Goal: Complete application form

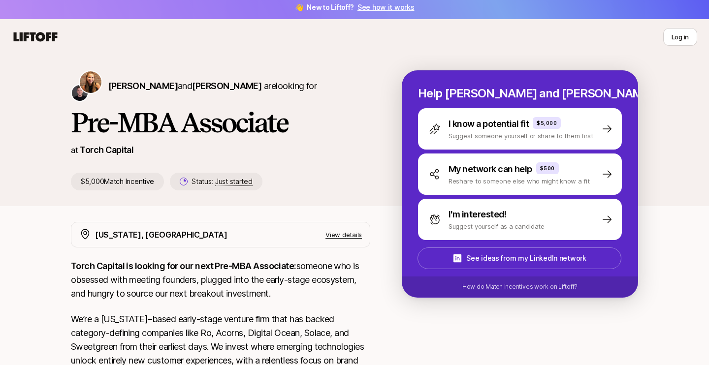
scroll to position [7, 0]
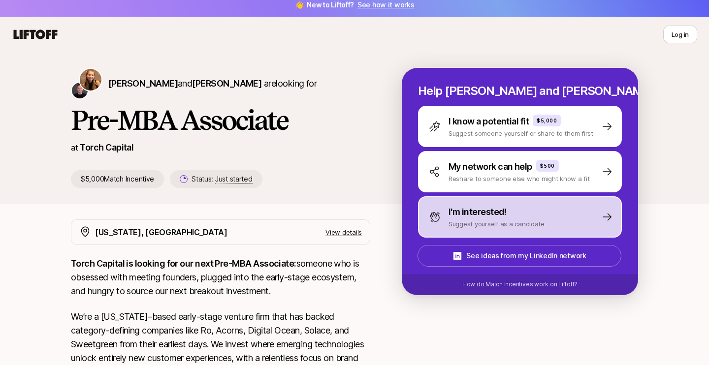
click at [439, 223] on div "I'm interested! Suggest yourself as a candidate" at bounding box center [487, 217] width 116 height 24
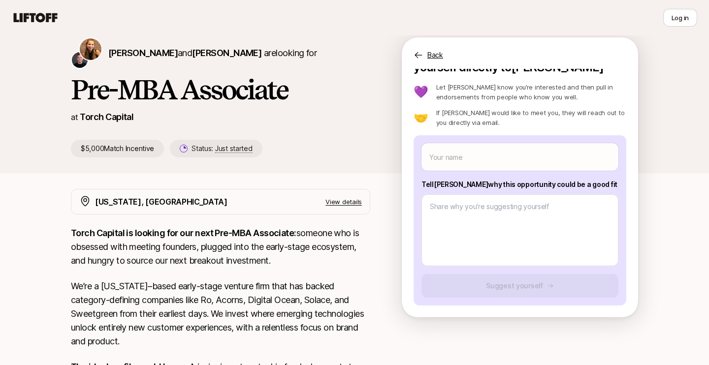
scroll to position [12, 0]
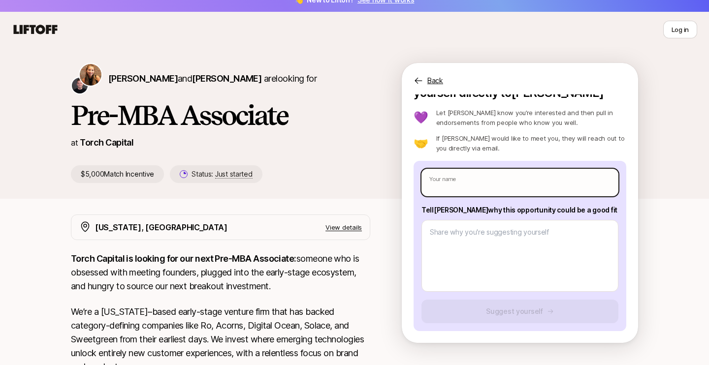
type textarea "x"
type input "R"
type textarea "x"
type input "Ri"
type textarea "x"
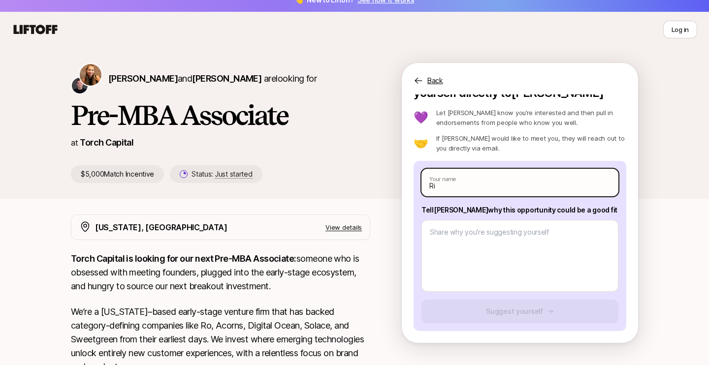
type input "Ris"
type textarea "x"
type input "[PERSON_NAME]"
type textarea "x"
type input "[PERSON_NAME]"
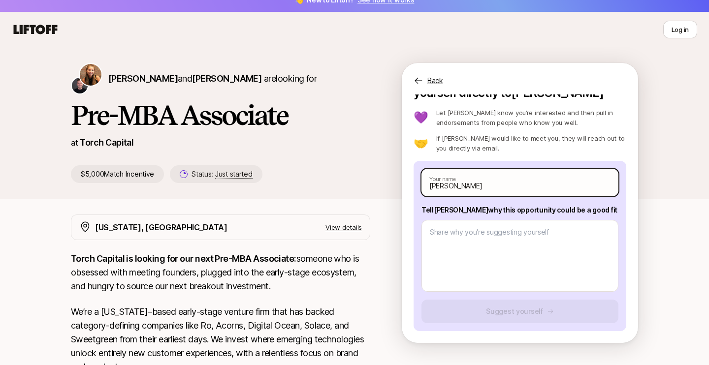
type textarea "x"
type input "[PERSON_NAME]"
type textarea "x"
type input "[PERSON_NAME]"
type textarea "x"
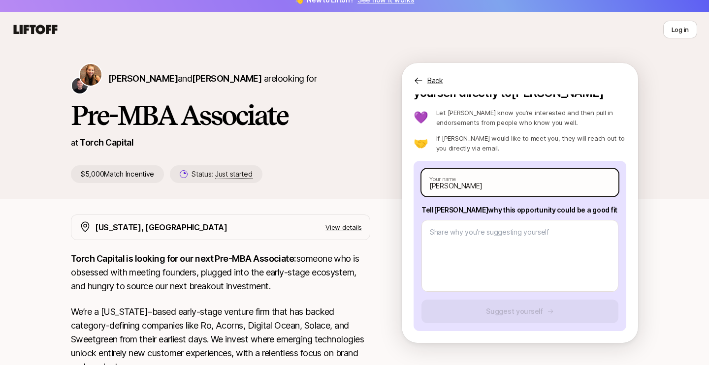
type input "[PERSON_NAME] D"
type textarea "x"
type input "[PERSON_NAME] Da"
type textarea "x"
type input "[PERSON_NAME]"
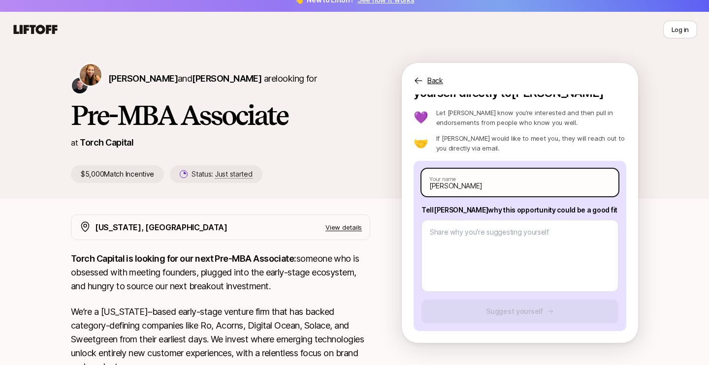
type textarea "x"
type input "[PERSON_NAME]"
type textarea "x"
type input "[PERSON_NAME]"
type textarea "x"
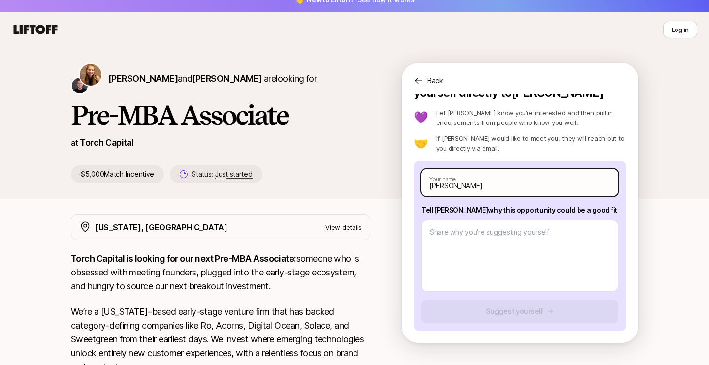
type input "[PERSON_NAME]"
type textarea "x"
type input "[PERSON_NAME]"
type textarea "x"
type input "[PERSON_NAME]"
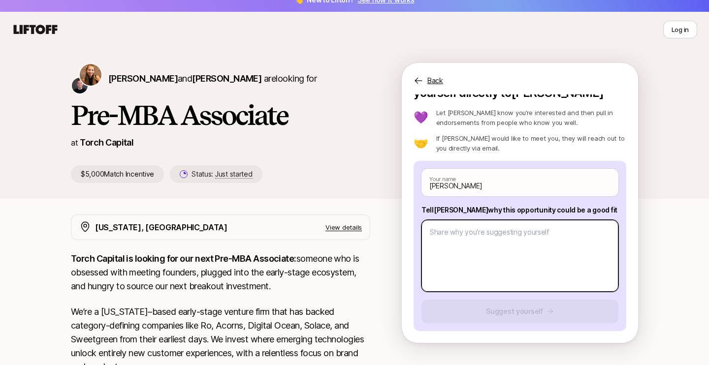
click at [490, 231] on textarea at bounding box center [520, 256] width 197 height 72
paste textarea "1. What investment thesis are you most excited about? I'm most excited about AI…"
type textarea "x"
type textarea "1. What investment thesis are you most excited about? I'm most excited about AI…"
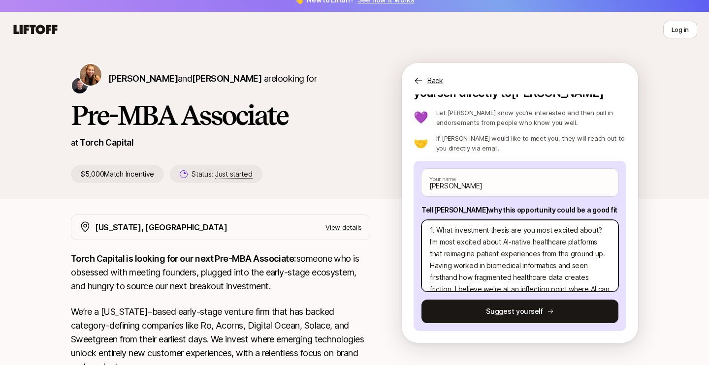
scroll to position [4, 0]
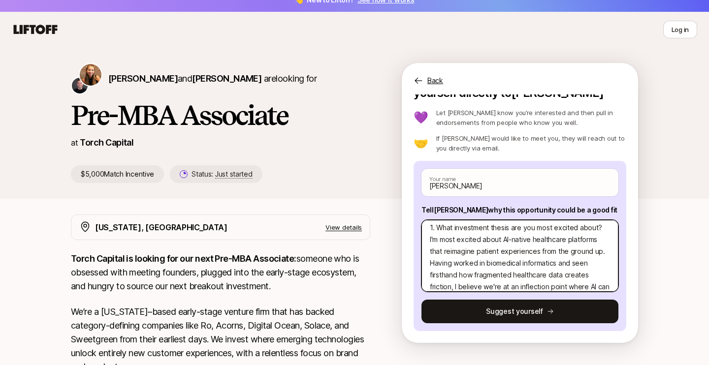
click at [443, 263] on textarea "1. What investment thesis are you most excited about? I'm most excited about AI…" at bounding box center [520, 256] width 197 height 72
type textarea "x"
type textarea "1. What investment thesis are you most excited about? I'm most excited about AI…"
type textarea "x"
type textarea "1. What investment thesis are you most excited about? I'm most excited about AI…"
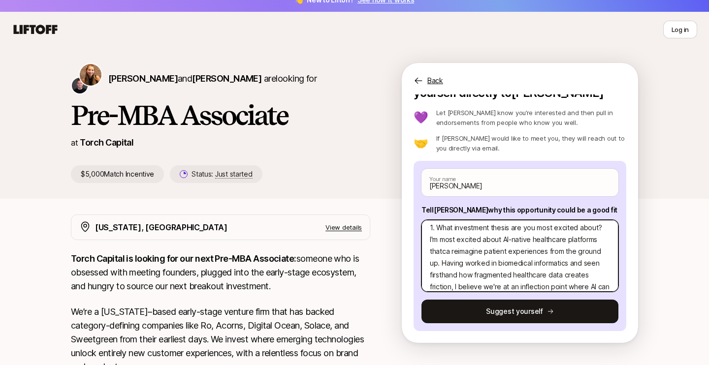
type textarea "x"
type textarea "1. What investment thesis are you most excited about? I'm most excited about AI…"
type textarea "x"
type textarea "1. What investment thesis are you most excited about? I'm most excited about AI…"
type textarea "x"
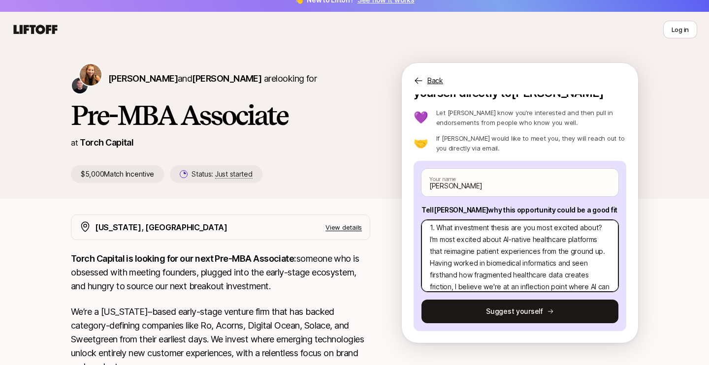
type textarea "1. What investment thesis are you most excited about? I'm most excited about AI…"
type textarea "x"
type textarea "1. What investment thesis are you most excited about? I'm most excited about AI…"
type textarea "x"
type textarea "1. What investment thesis are you most excited about? I'm most excited about AI…"
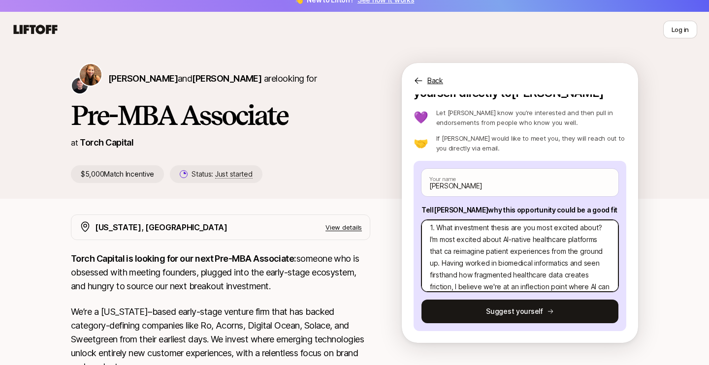
type textarea "x"
type textarea "1. What investment thesis are you most excited about? I'm most excited about AI…"
type textarea "x"
type textarea "1. What investment thesis are you most excited about? I'm most excited about AI…"
type textarea "x"
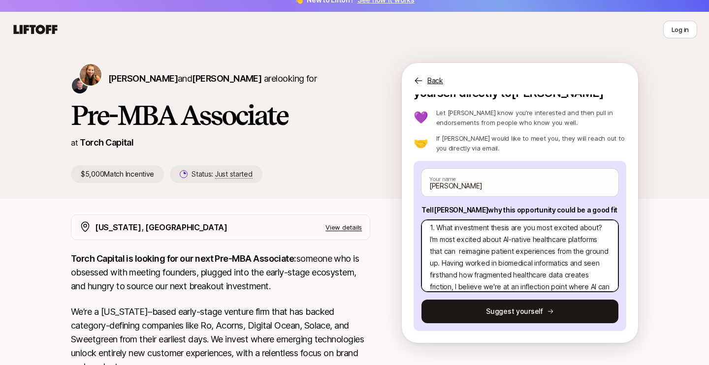
type textarea "1. What investment thesis are you most excited about? I'm most excited about AI…"
type textarea "x"
type textarea "1. What investment thesis are you most excited about? I'm most excited about AI…"
type textarea "x"
type textarea "1. What investment thesis are you most excited about? I'm most excited about AI…"
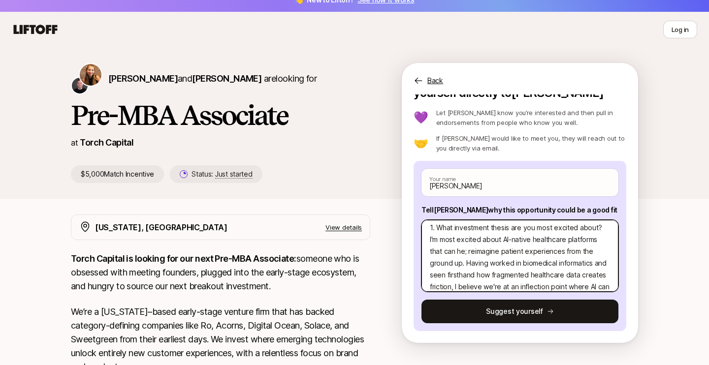
type textarea "x"
type textarea "1. What investment thesis are you most excited about? I'm most excited about AI…"
type textarea "x"
type textarea "1. What investment thesis are you most excited about? I'm most excited about AI…"
type textarea "x"
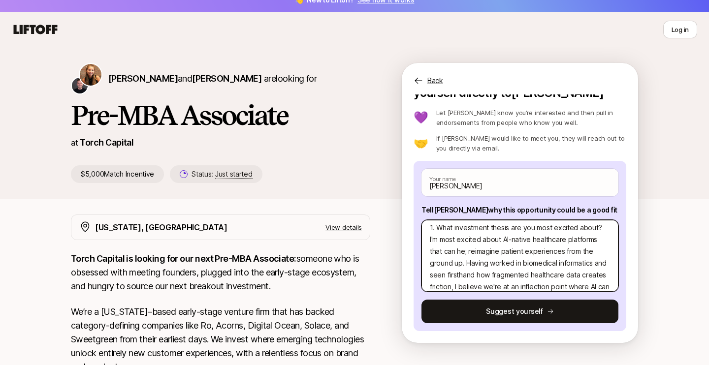
type textarea "1. What investment thesis are you most excited about? I'm most excited about AI…"
type textarea "x"
type textarea "1. What investment thesis are you most excited about? I'm most excited about AI…"
type textarea "x"
type textarea "1. What investment thesis are you most excited about? I'm most excited about AI…"
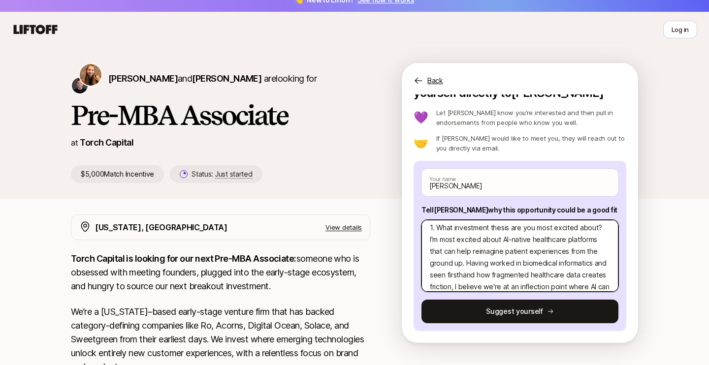
drag, startPoint x: 569, startPoint y: 264, endPoint x: 462, endPoint y: 277, distance: 108.1
click at [462, 277] on textarea "1. What investment thesis are you most excited about? I'm most excited about AI…" at bounding box center [520, 256] width 197 height 72
type textarea "x"
type textarea "1. What investment thesis are you most excited about? I'm most excited about AI…"
type textarea "x"
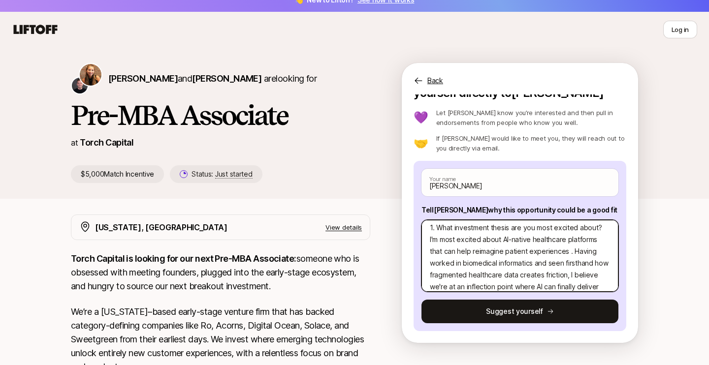
type textarea "1. What investment thesis are you most excited about? I'm most excited about AI…"
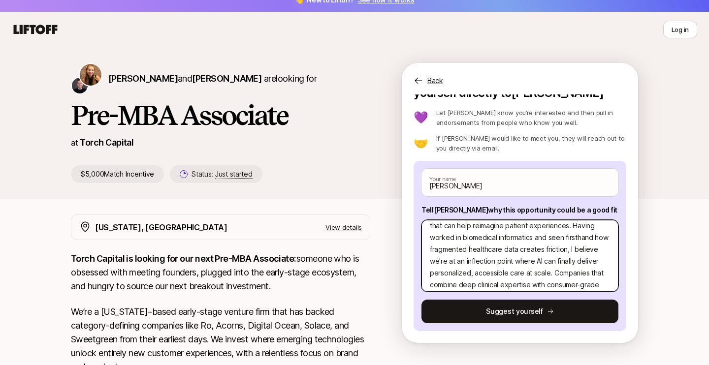
click at [552, 250] on textarea "1. What investment thesis are you most excited about? I'm most excited about AI…" at bounding box center [520, 256] width 197 height 72
click at [579, 261] on textarea "1. What investment thesis are you most excited about? I'm most excited about AI…" at bounding box center [520, 256] width 197 height 72
type textarea "x"
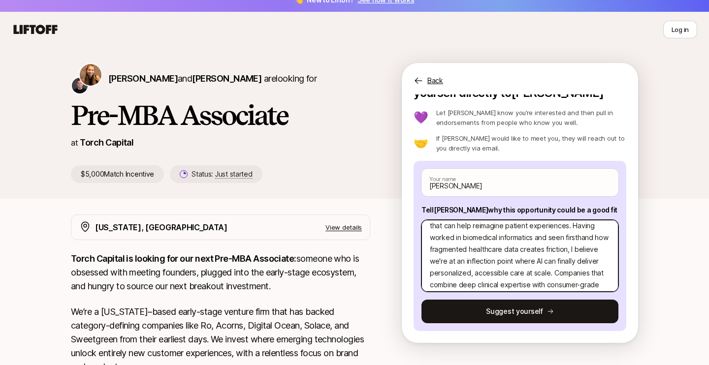
type textarea "1. What investment thesis are you most excited about? I'm most excited about AI…"
type textarea "x"
type textarea "1. What investment thesis are you most excited about? I'm most excited about AI…"
type textarea "x"
type textarea "1. What investment thesis are you most excited about? I'm most excited about AI…"
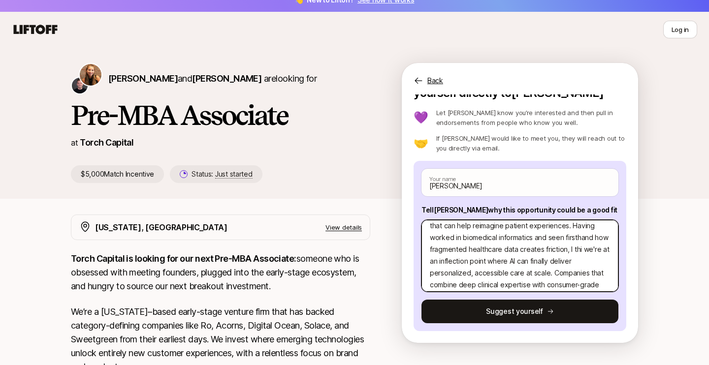
type textarea "x"
type textarea "1. What investment thesis are you most excited about? I'm most excited about AI…"
type textarea "x"
type textarea "1. What investment thesis are you most excited about? I'm most excited about AI…"
type textarea "x"
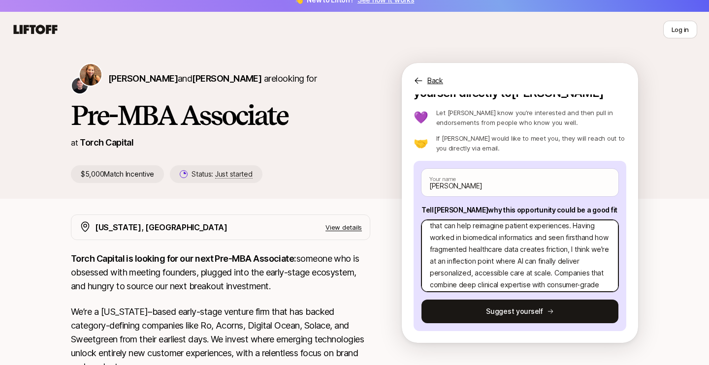
type textarea "1. What investment thesis are you most excited about? I'm most excited about AI…"
type textarea "x"
type textarea "1. What investment thesis are you most excited about? I'm most excited about AI…"
click at [606, 262] on textarea "1. What investment thesis are you most excited about? I'm most excited about AI…" at bounding box center [520, 256] width 197 height 72
type textarea "x"
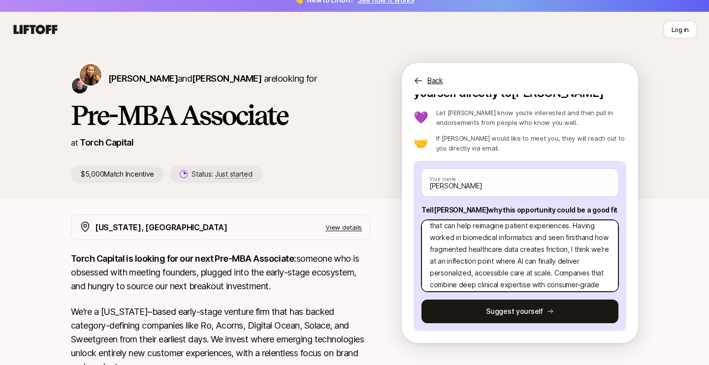
type textarea "1. What investment thesis are you most excited about? I'm most excited about AI…"
type textarea "x"
type textarea "1. What investment thesis are you most excited about? I'm most excited about AI…"
type textarea "x"
type textarea "1. What investment thesis are you most excited about? I'm most excited about AI…"
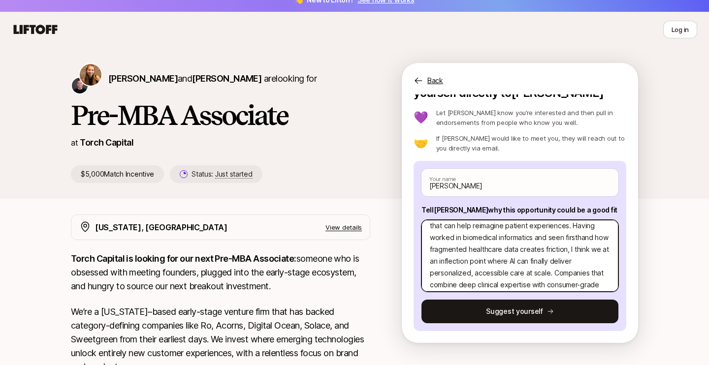
type textarea "x"
type textarea "1. What investment thesis are you most excited about? I'm most excited about AI…"
type textarea "x"
type textarea "1. What investment thesis are you most excited about? I'm most excited about AI…"
type textarea "x"
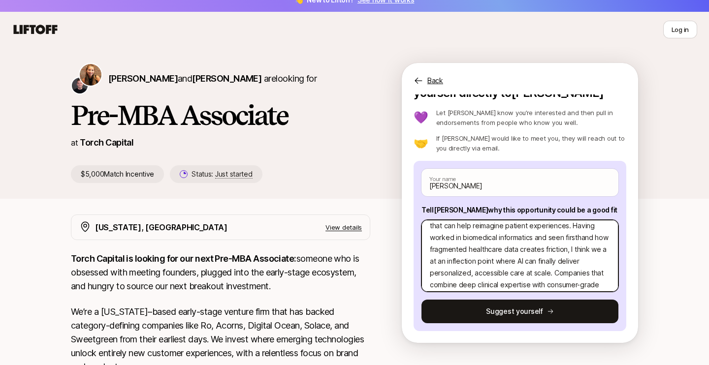
type textarea "1. What investment thesis are you most excited about? I'm most excited about AI…"
type textarea "x"
type textarea "1. What investment thesis are you most excited about? I'm most excited about AI…"
type textarea "x"
type textarea "1. What investment thesis are you most excited about? I'm most excited about AI…"
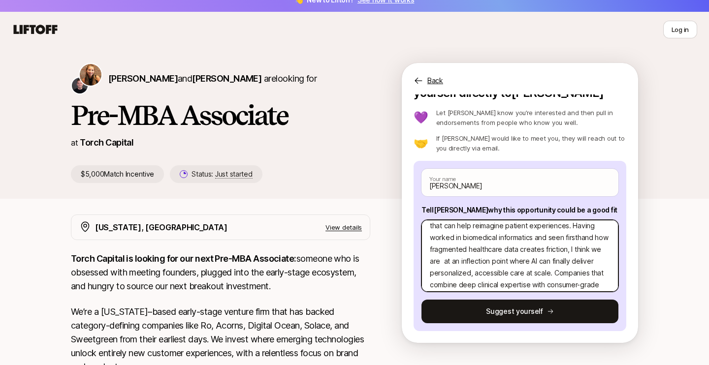
type textarea "x"
type textarea "1. What investment thesis are you most excited about? I'm most excited about AI…"
type textarea "x"
type textarea "1. What investment thesis are you most excited about? I'm most excited about AI…"
type textarea "x"
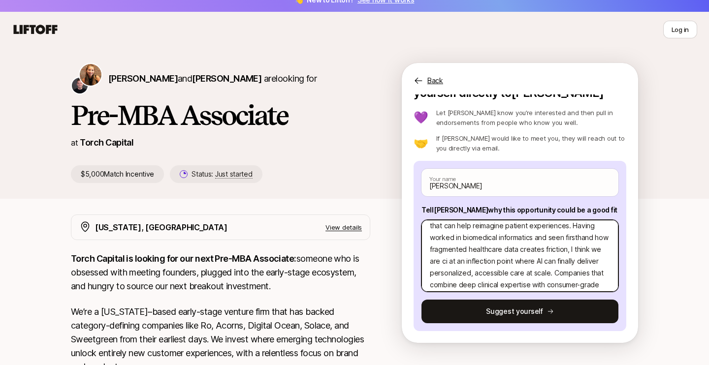
type textarea "1. What investment thesis are you most excited about? I'm most excited about AI…"
type textarea "x"
type textarea "1. What investment thesis are you most excited about? I'm most excited about AI…"
type textarea "x"
type textarea "1. What investment thesis are you most excited about? I'm most excited about AI…"
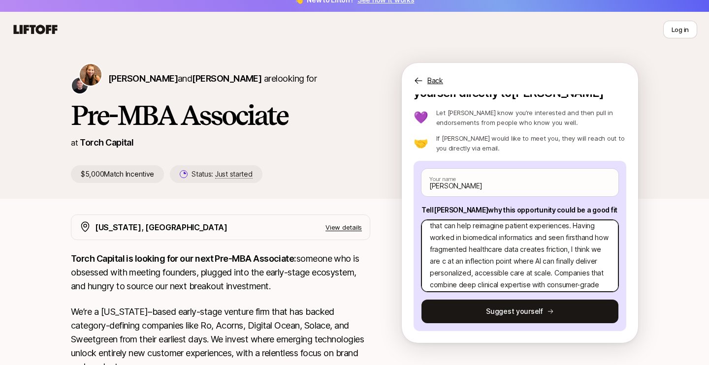
type textarea "x"
type textarea "1. What investment thesis are you most excited about? I'm most excited about AI…"
type textarea "x"
type textarea "1. What investment thesis are you most excited about? I'm most excited about AI…"
type textarea "x"
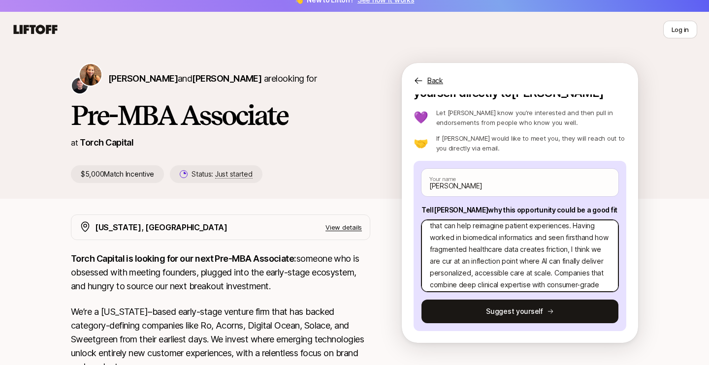
type textarea "1. What investment thesis are you most excited about? I'm most excited about AI…"
type textarea "x"
type textarea "1. What investment thesis are you most excited about? I'm most excited about AI…"
type textarea "x"
type textarea "1. What investment thesis are you most excited about? I'm most excited about AI…"
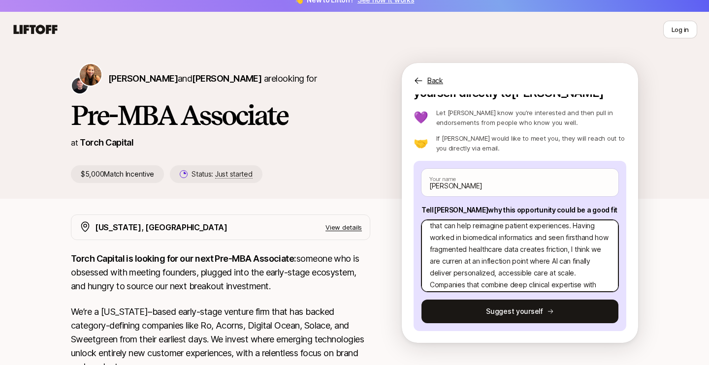
type textarea "x"
type textarea "1. What investment thesis are you most excited about? I'm most excited about AI…"
type textarea "x"
type textarea "1. What investment thesis are you most excited about? I'm most excited about AI…"
type textarea "x"
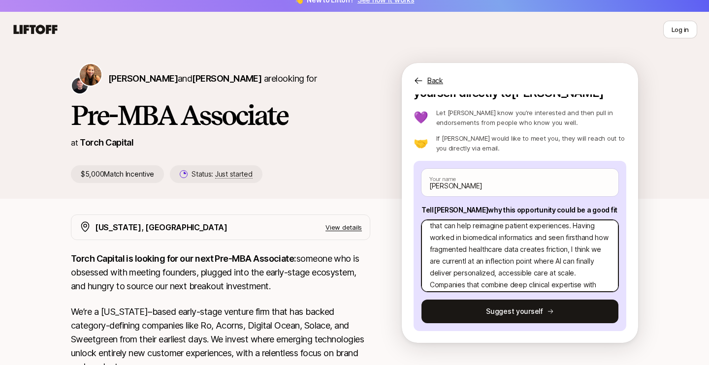
type textarea "1. What investment thesis are you most excited about? I'm most excited about AI…"
type textarea "x"
type textarea "1. What investment thesis are you most excited about? I'm most excited about AI…"
type textarea "x"
type textarea "1. What investment thesis are you most excited about? I'm most excited about AI…"
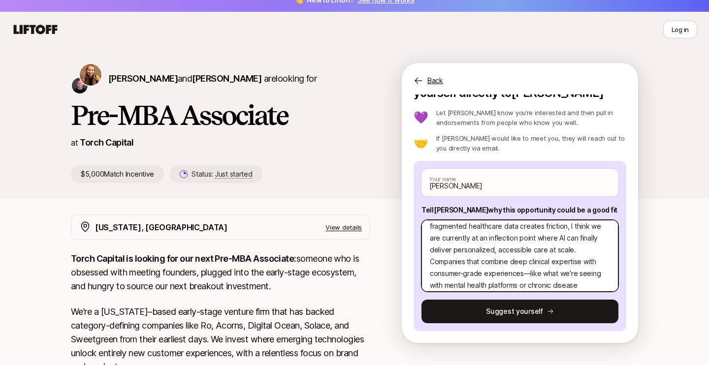
scroll to position [55, 0]
drag, startPoint x: 495, startPoint y: 261, endPoint x: 529, endPoint y: 258, distance: 34.1
click at [529, 258] on textarea "1. What investment thesis are you most excited about? I'm most excited about AI…" at bounding box center [520, 256] width 197 height 72
type textarea "x"
type textarea "1. What investment thesis are you most excited about? I'm most excited about AI…"
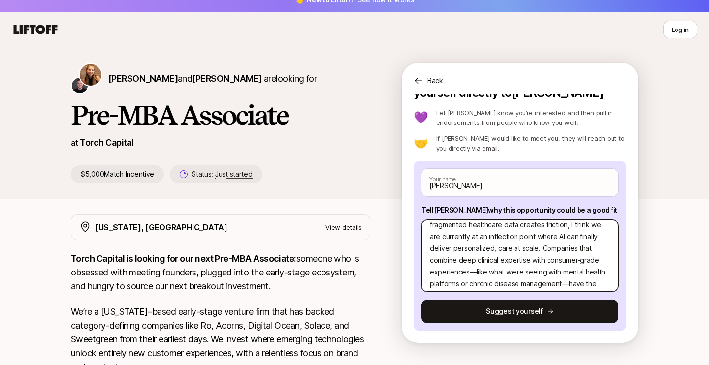
type textarea "x"
type textarea "1. What investment thesis are you most excited about? I'm most excited about AI…"
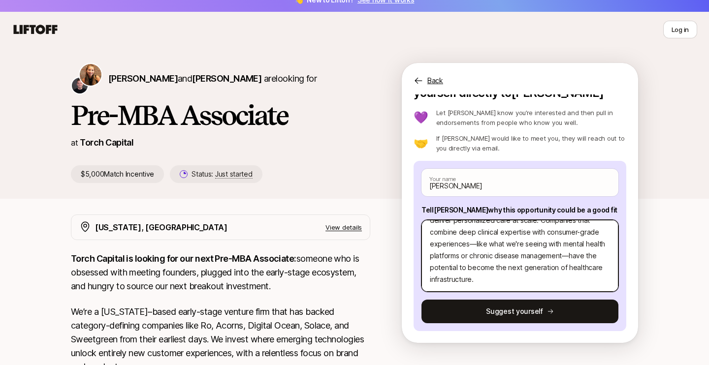
drag, startPoint x: 468, startPoint y: 249, endPoint x: 566, endPoint y: 260, distance: 98.6
click at [566, 260] on textarea "1. What investment thesis are you most excited about? I'm most excited about AI…" at bounding box center [520, 256] width 197 height 72
type textarea "x"
type textarea "1. What investment thesis are you most excited about? I'm most excited about AI…"
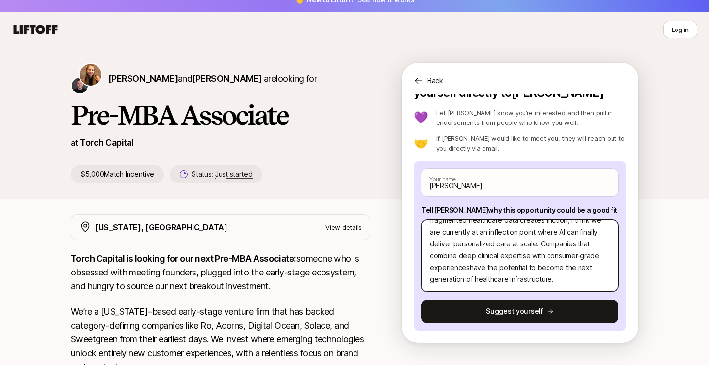
type textarea "x"
type textarea "1. What investment thesis are you most excited about? I'm most excited about AI…"
type textarea "x"
type textarea "1. What investment thesis are you most excited about? I'm most excited about AI…"
type textarea "x"
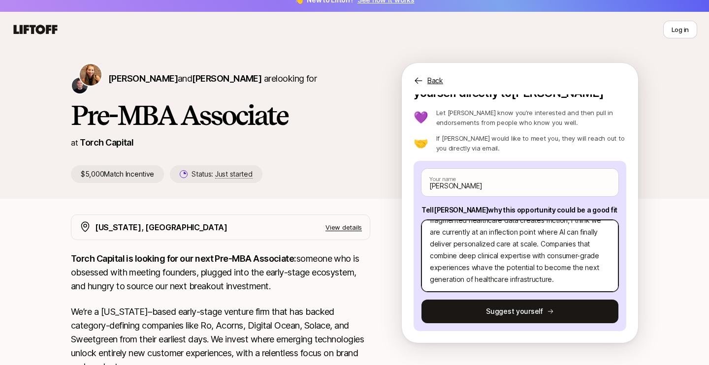
type textarea "1. What investment thesis are you most excited about? I'm most excited about AI…"
type textarea "x"
type textarea "1. What investment thesis are you most excited about? I'm most excited about AI…"
type textarea "x"
type textarea "1. What investment thesis are you most excited about? I'm most excited about AI…"
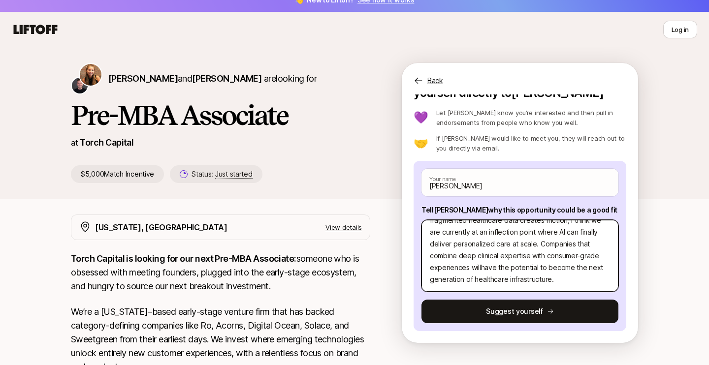
type textarea "x"
type textarea "1. What investment thesis are you most excited about? I'm most excited about AI…"
type textarea "x"
type textarea "1. What investment thesis are you most excited about? I'm most excited about AI…"
type textarea "x"
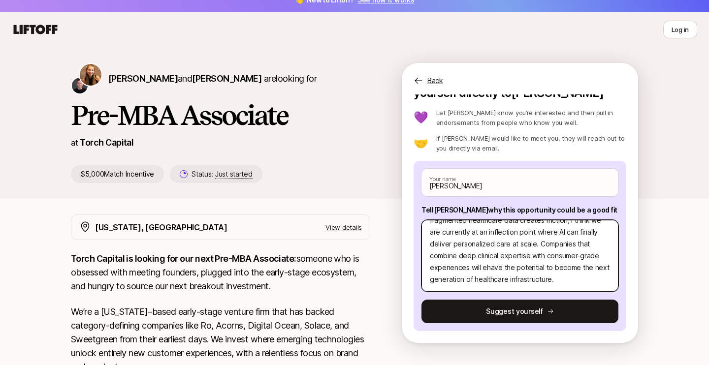
type textarea "1. What investment thesis are you most excited about? I'm most excited about AI…"
type textarea "x"
type textarea "1. What investment thesis are you most excited about? I'm most excited about AI…"
type textarea "x"
type textarea "1. What investment thesis are you most excited about? I'm most excited about AI…"
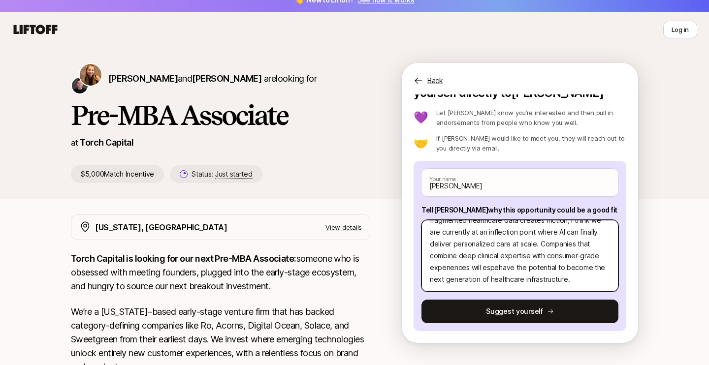
type textarea "x"
type textarea "1. What investment thesis are you most excited about? I'm most excited about AI…"
type textarea "x"
type textarea "1. What investment thesis are you most excited about? I'm most excited about AI…"
type textarea "x"
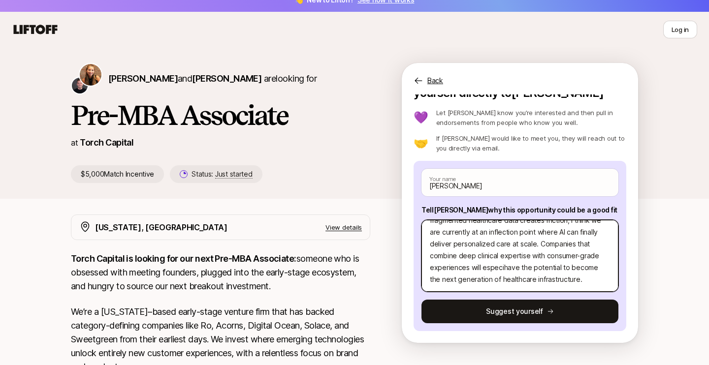
type textarea "1. What investment thesis are you most excited about? I'm most excited about AI…"
type textarea "x"
type textarea "1. What investment thesis are you most excited about? I'm most excited about AI…"
type textarea "x"
type textarea "1. What investment thesis are you most excited about? I'm most excited about AI…"
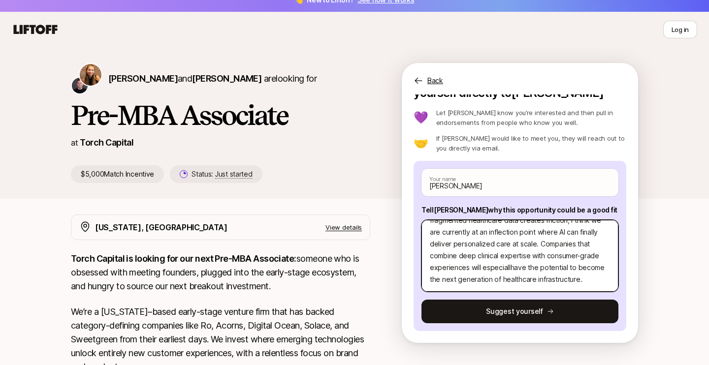
type textarea "x"
type textarea "1. What investment thesis are you most excited about? I'm most excited about AI…"
type textarea "x"
type textarea "1. What investment thesis are you most excited about? I'm most excited about AI…"
type textarea "x"
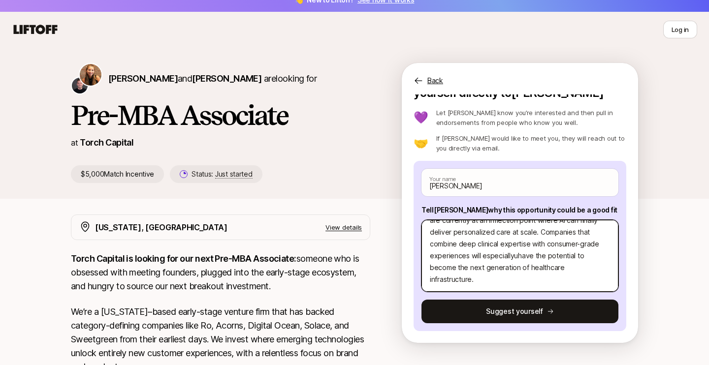
type textarea "1. What investment thesis are you most excited about? I'm most excited about AI…"
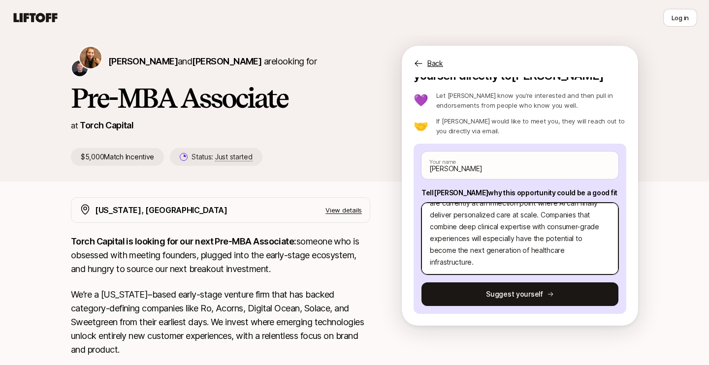
scroll to position [29, 0]
click at [534, 242] on textarea "1. What investment thesis are you most excited about? I'm most excited about AI…" at bounding box center [520, 239] width 197 height 72
click at [579, 261] on textarea "1. What investment thesis are you most excited about? I'm most excited about AI…" at bounding box center [520, 239] width 197 height 72
click at [500, 263] on textarea "1. What investment thesis are you most excited about? I'm most excited about AI…" at bounding box center [520, 239] width 197 height 72
type textarea "x"
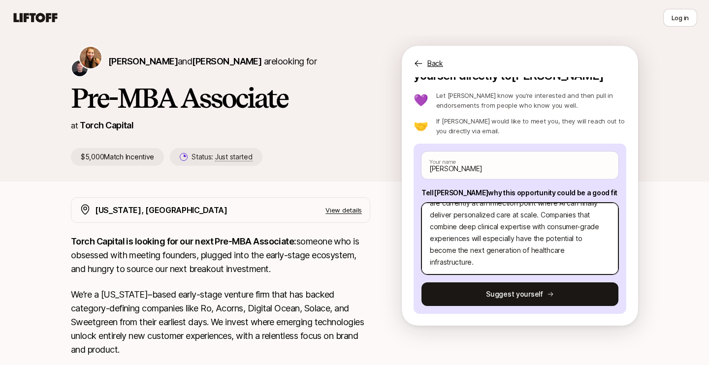
type textarea "1. What investment thesis are you most excited about? I'm most excited about AI…"
type textarea "x"
type textarea "1. What investment thesis are you most excited about? I'm most excited about AI…"
type textarea "x"
type textarea "1. What investment thesis are you most excited about? I'm most excited about AI…"
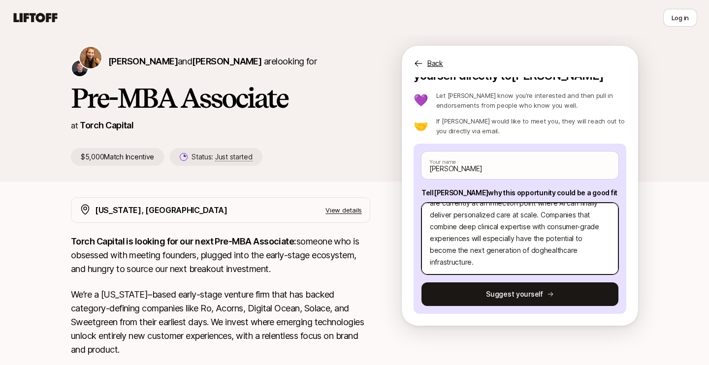
type textarea "x"
type textarea "1. What investment thesis are you most excited about? I'm most excited about AI…"
type textarea "x"
type textarea "1. What investment thesis are you most excited about? I'm most excited about AI…"
type textarea "x"
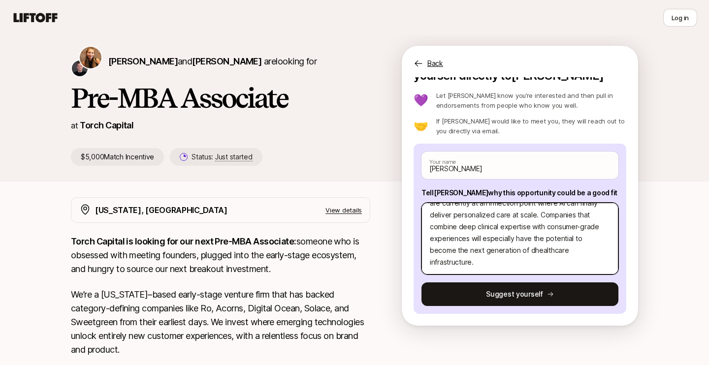
type textarea "1. What investment thesis are you most excited about? I'm most excited about AI…"
type textarea "x"
type textarea "1. What investment thesis are you most excited about? I'm most excited about AI…"
type textarea "x"
type textarea "1. What investment thesis are you most excited about? I'm most excited about AI…"
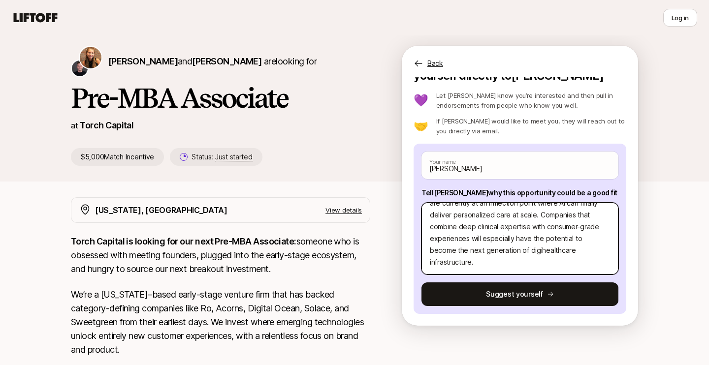
type textarea "x"
type textarea "1. What investment thesis are you most excited about? I'm most excited about AI…"
type textarea "x"
type textarea "1. What investment thesis are you most excited about? I'm most excited about AI…"
type textarea "x"
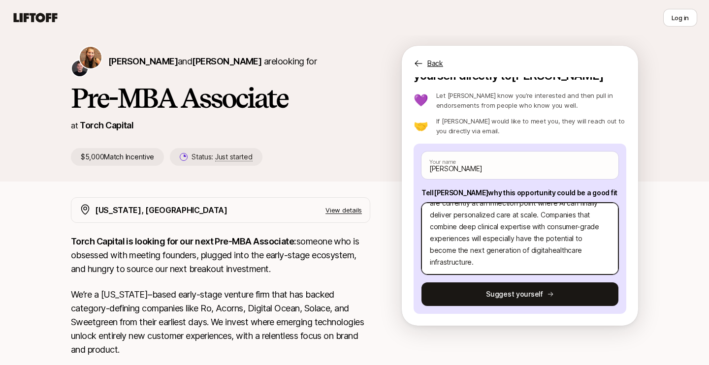
type textarea "1. What investment thesis are you most excited about? I'm most excited about AI…"
type textarea "x"
type textarea "1. What investment thesis are you most excited about? I'm most excited about AI…"
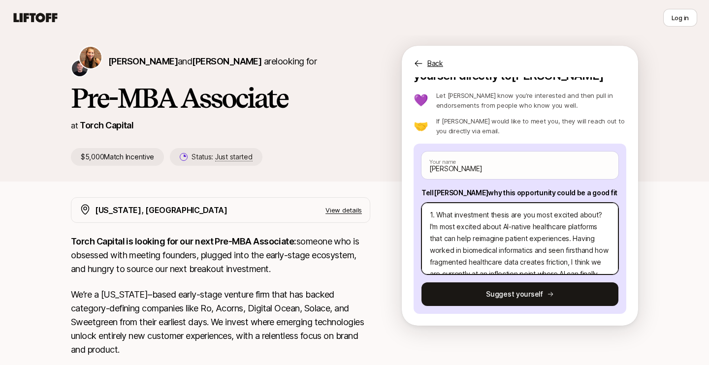
scroll to position [0, 0]
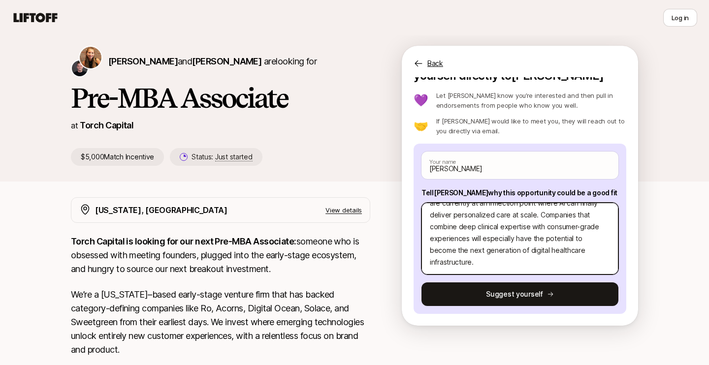
click at [604, 261] on textarea "1. What investment thesis are you most excited about? I'm most excited about AI…" at bounding box center [520, 239] width 197 height 72
type textarea "x"
type textarea "1. What investment thesis are you most excited about? I'm most excited about AI…"
type textarea "x"
type textarea "1. What investment thesis are you most excited about? I'm most excited about AI…"
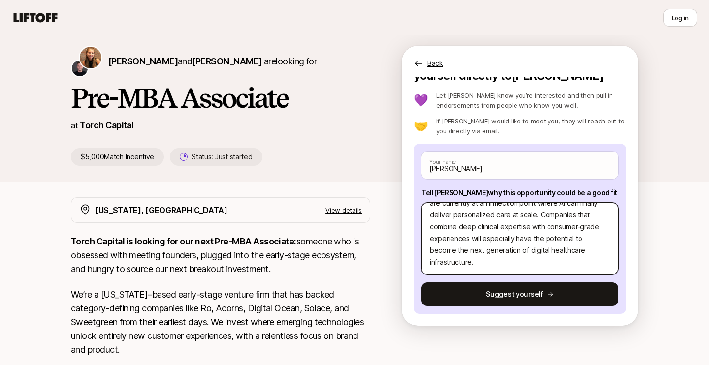
scroll to position [95, 0]
click at [572, 224] on textarea "1. What investment thesis are you most excited about? I'm most excited about AI…" at bounding box center [520, 239] width 197 height 72
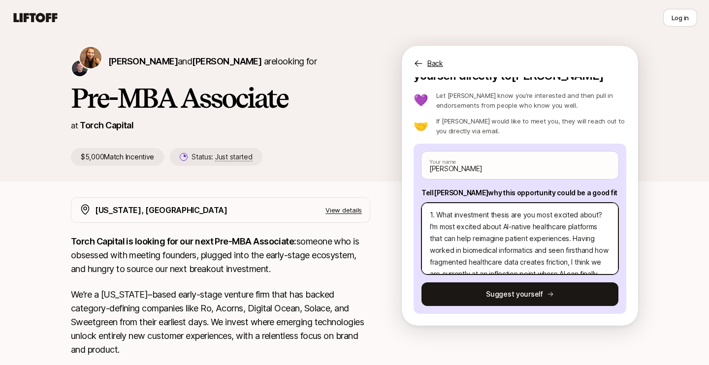
scroll to position [37, 0]
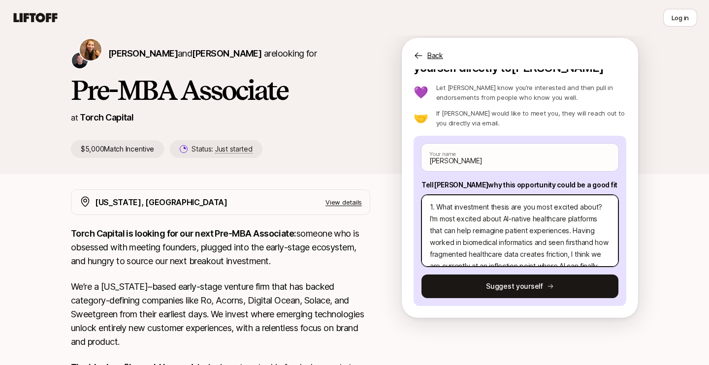
click at [449, 218] on textarea "1. What investment thesis are you most excited about? I'm most excited about AI…" at bounding box center [520, 231] width 197 height 72
click at [433, 222] on textarea "1. What investment thesis are you most excited about? I'm most excited about AI…" at bounding box center [520, 231] width 197 height 72
click at [431, 222] on textarea "1. What investment thesis are you most excited about? I'm most excited about AI…" at bounding box center [520, 231] width 197 height 72
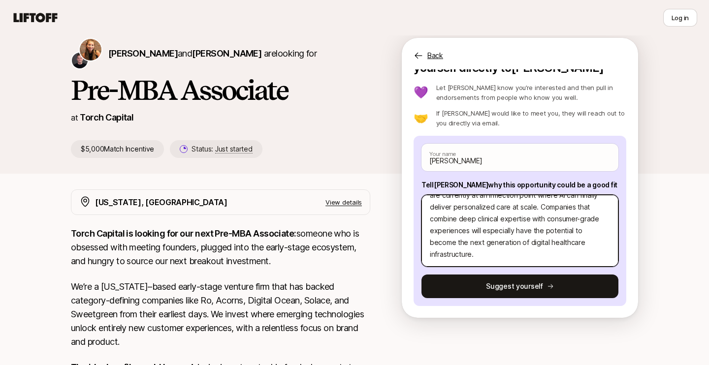
scroll to position [83, 0]
click at [444, 259] on textarea "1. What investment thesis are you most excited about? I'm most excited about AI…" at bounding box center [520, 231] width 197 height 72
paste textarea "Loremips Dolorsitam - Cons AD elitsedd eiu temporinci utlabor etdolo $632M Aliq…"
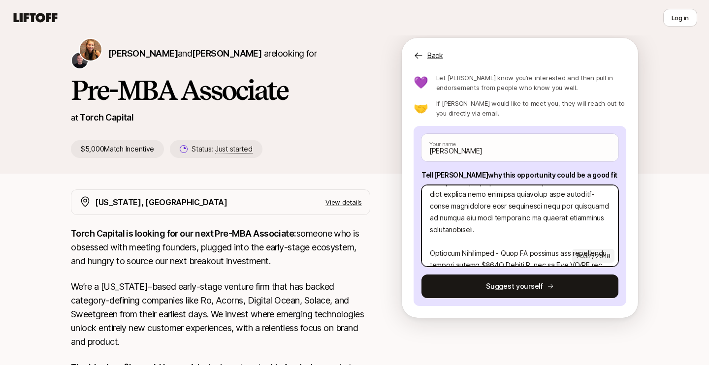
scroll to position [83, 0]
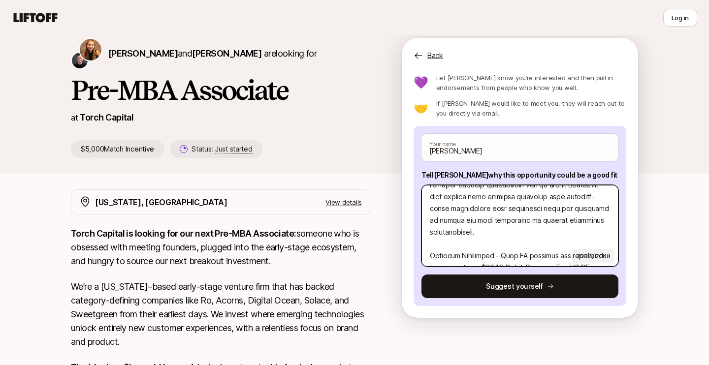
click at [431, 237] on textarea at bounding box center [520, 226] width 197 height 82
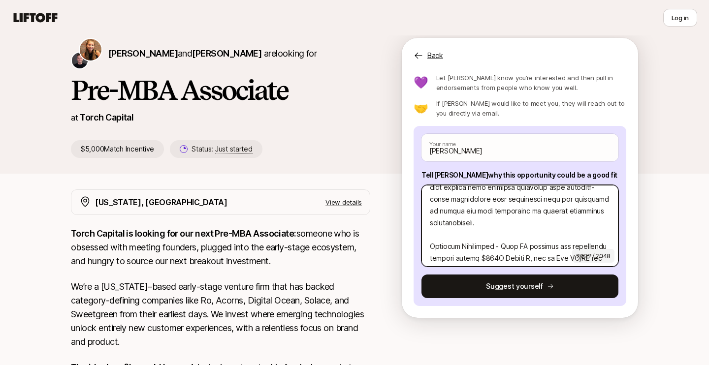
scroll to position [93, 0]
click at [436, 224] on textarea at bounding box center [520, 226] width 197 height 82
paste textarea "2. What are three companies you think Torch should invest in and why?"
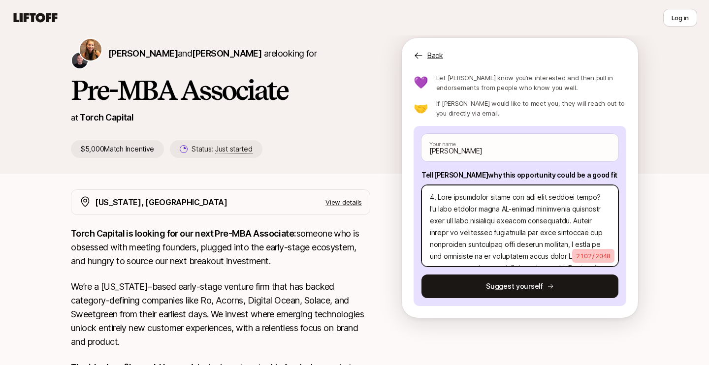
scroll to position [0, 0]
drag, startPoint x: 437, startPoint y: 197, endPoint x: 611, endPoint y: 193, distance: 174.4
click at [611, 193] on textarea at bounding box center [520, 226] width 197 height 82
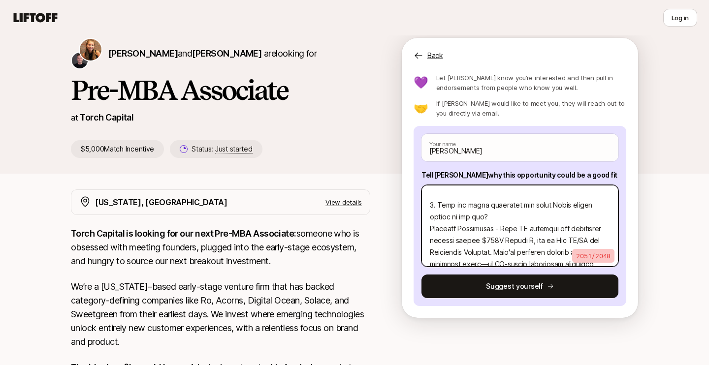
scroll to position [132, 0]
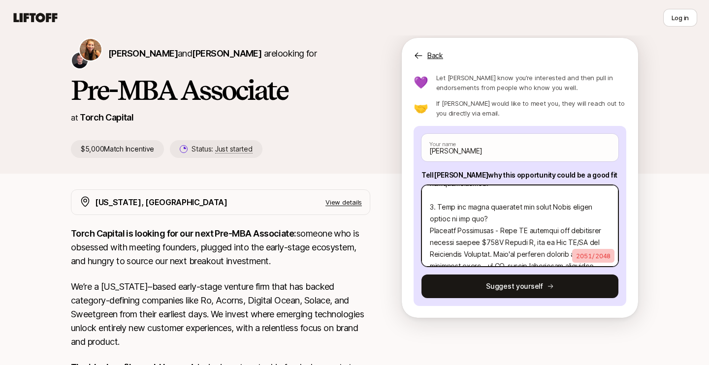
drag, startPoint x: 497, startPoint y: 205, endPoint x: 470, endPoint y: 202, distance: 26.8
click at [470, 202] on textarea at bounding box center [520, 226] width 197 height 82
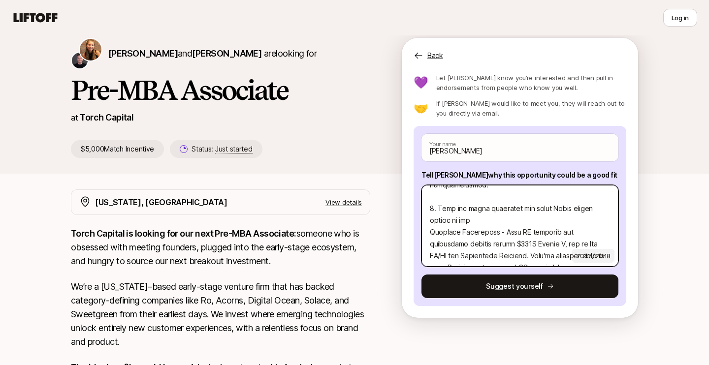
drag, startPoint x: 483, startPoint y: 207, endPoint x: 439, endPoint y: 193, distance: 46.4
click at [439, 193] on textarea at bounding box center [520, 226] width 197 height 82
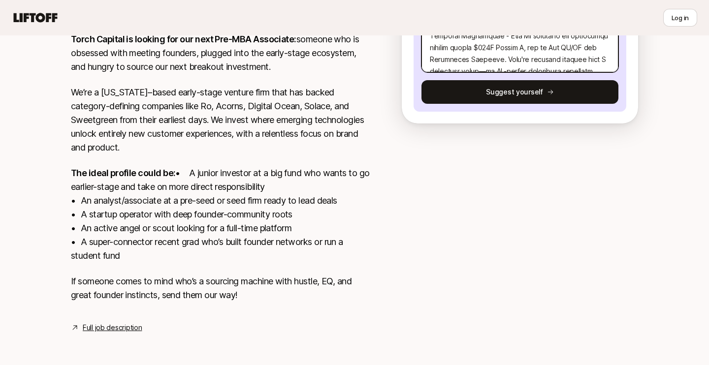
scroll to position [245, 0]
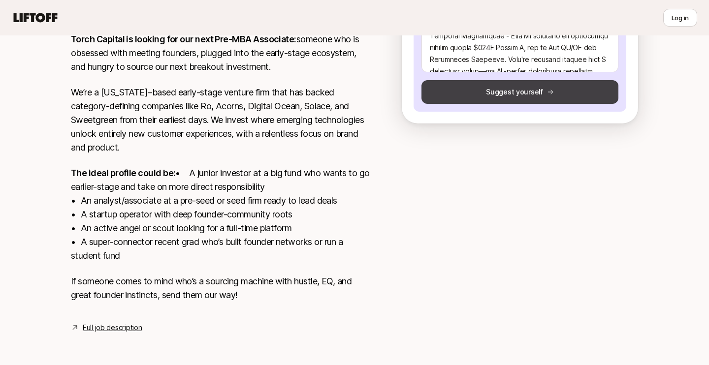
click at [446, 85] on button "Suggest yourself" at bounding box center [520, 92] width 197 height 24
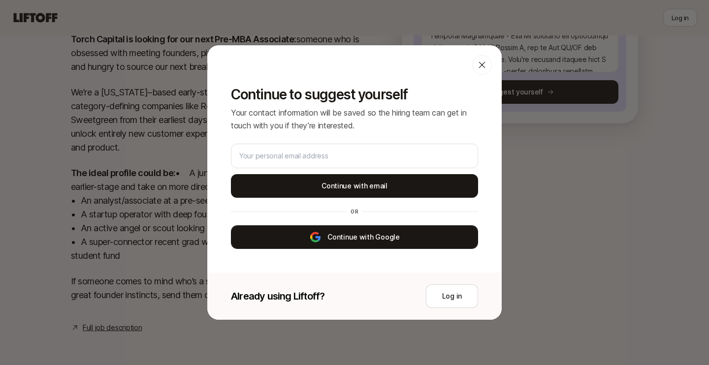
click at [350, 243] on button "Continue with Google" at bounding box center [354, 238] width 247 height 24
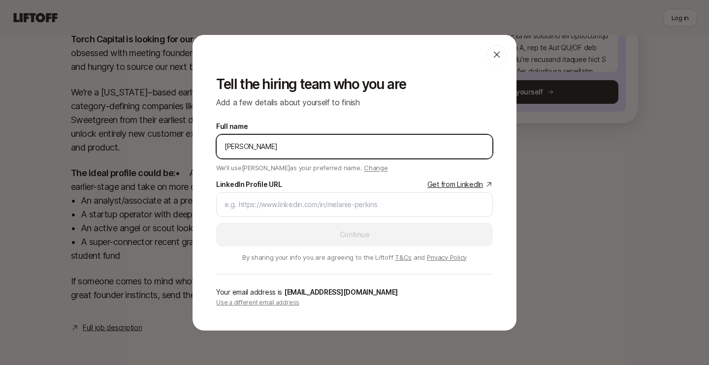
drag, startPoint x: 289, startPoint y: 145, endPoint x: 247, endPoint y: 147, distance: 41.4
click at [247, 147] on input "[PERSON_NAME]" at bounding box center [355, 147] width 260 height 12
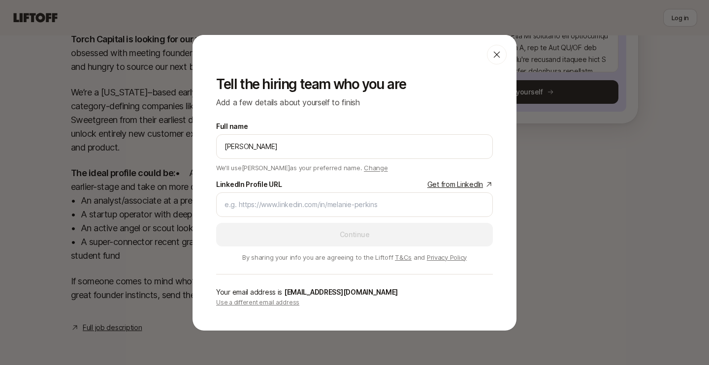
click at [364, 167] on span "Change" at bounding box center [376, 168] width 24 height 8
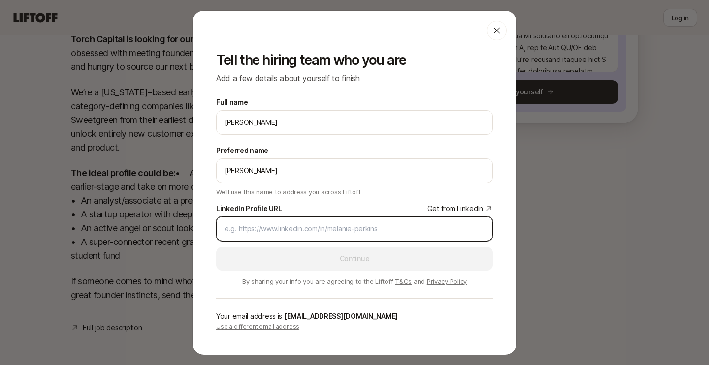
click at [307, 224] on input "LinkedIn Profile URL Get from LinkedIn" at bounding box center [355, 229] width 260 height 12
paste input "[URL][DOMAIN_NAME][PERSON_NAME]"
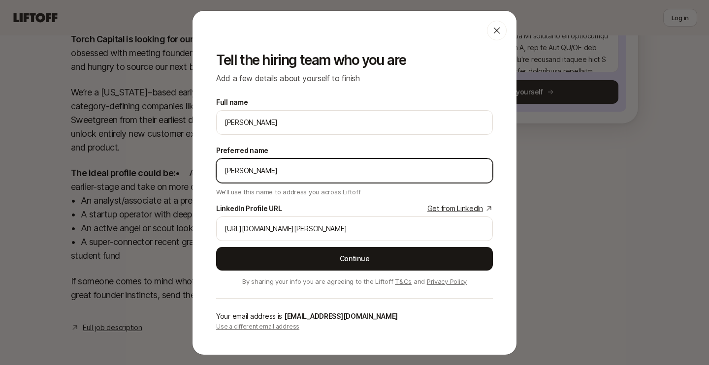
click at [251, 169] on input "[PERSON_NAME]" at bounding box center [355, 171] width 260 height 12
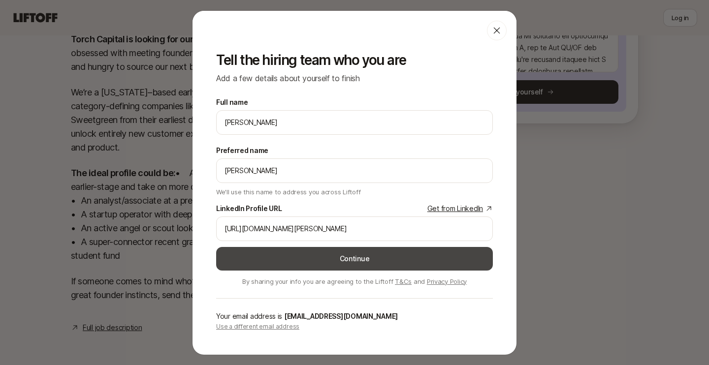
click at [284, 257] on button "Continue" at bounding box center [354, 259] width 277 height 24
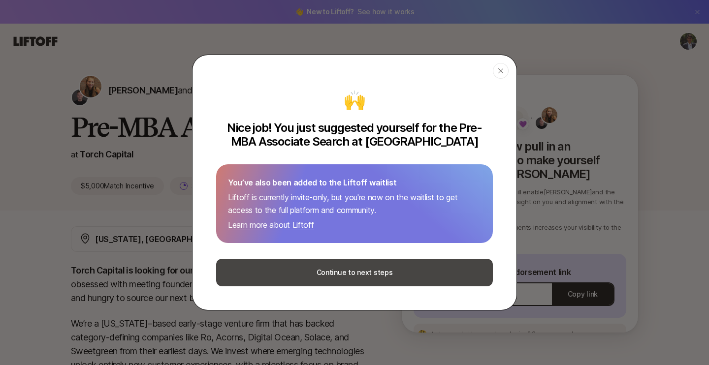
click at [282, 278] on button "Continue to next steps" at bounding box center [354, 273] width 277 height 28
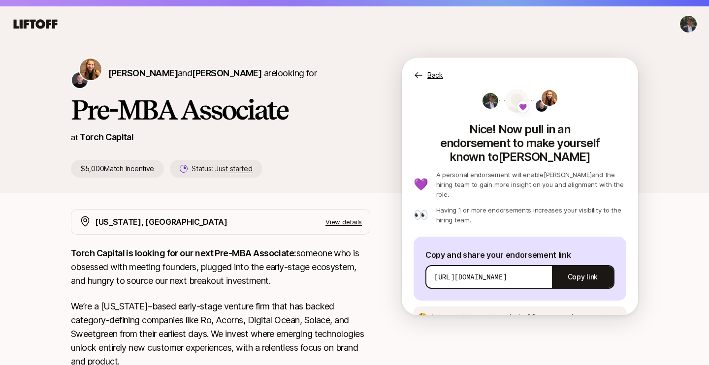
scroll to position [19, 0]
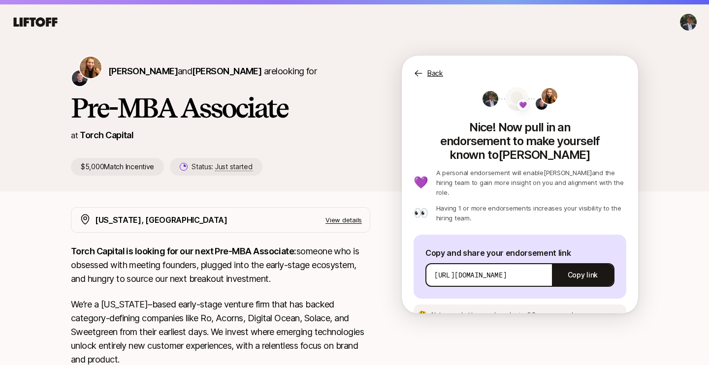
click at [432, 71] on p "Back" at bounding box center [436, 73] width 16 height 12
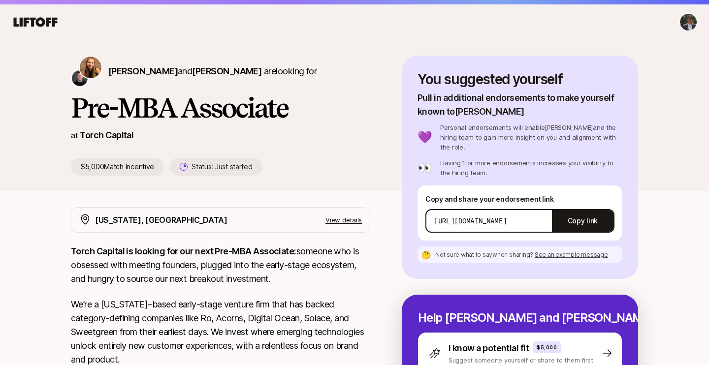
click at [43, 20] on icon at bounding box center [36, 21] width 44 height 9
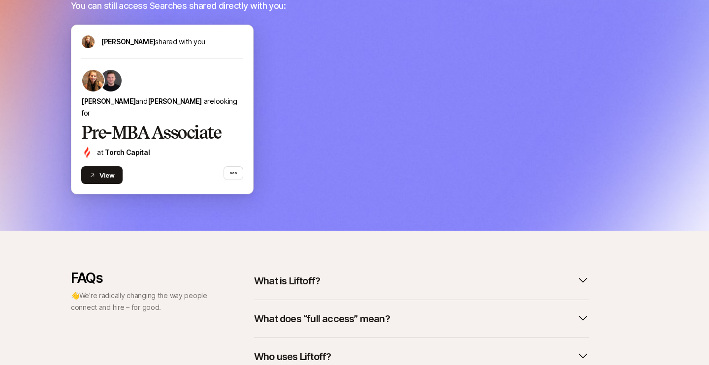
scroll to position [463, 0]
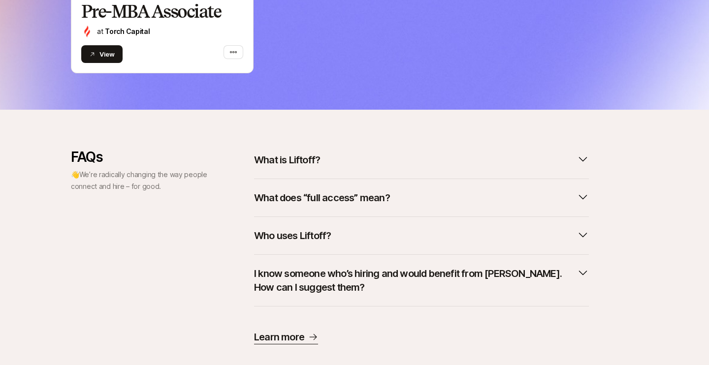
click at [305, 207] on button "What does “full access” mean?" at bounding box center [421, 198] width 335 height 22
